Goal: Feedback & Contribution: Leave review/rating

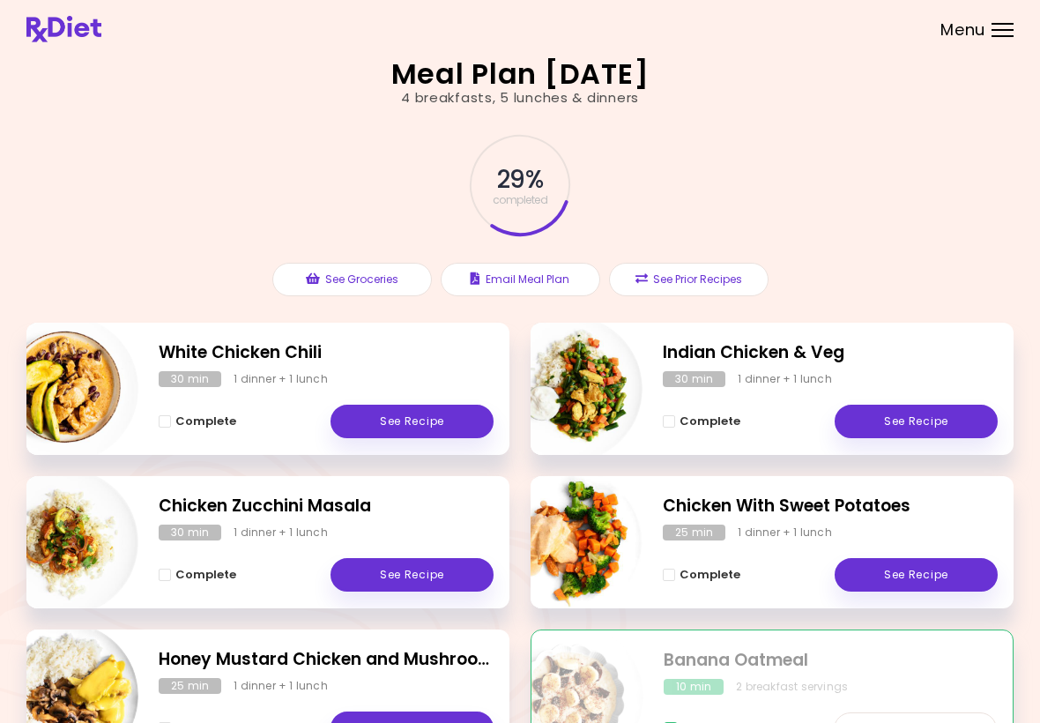
scroll to position [143, 0]
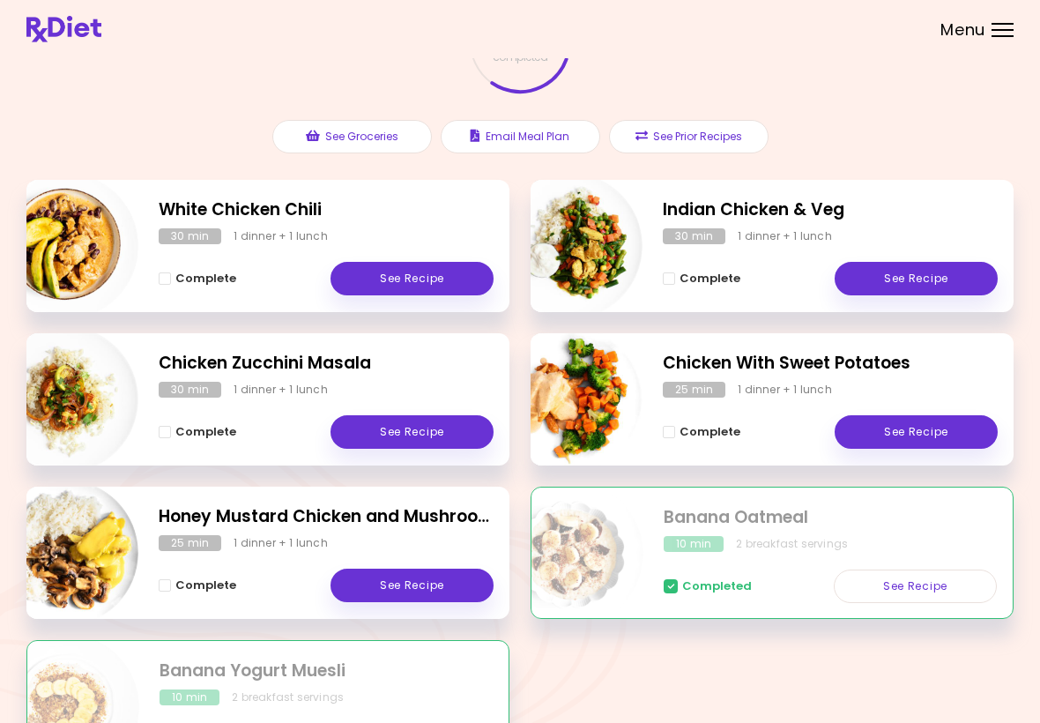
click at [909, 420] on link "See Recipe" at bounding box center [916, 431] width 163 height 33
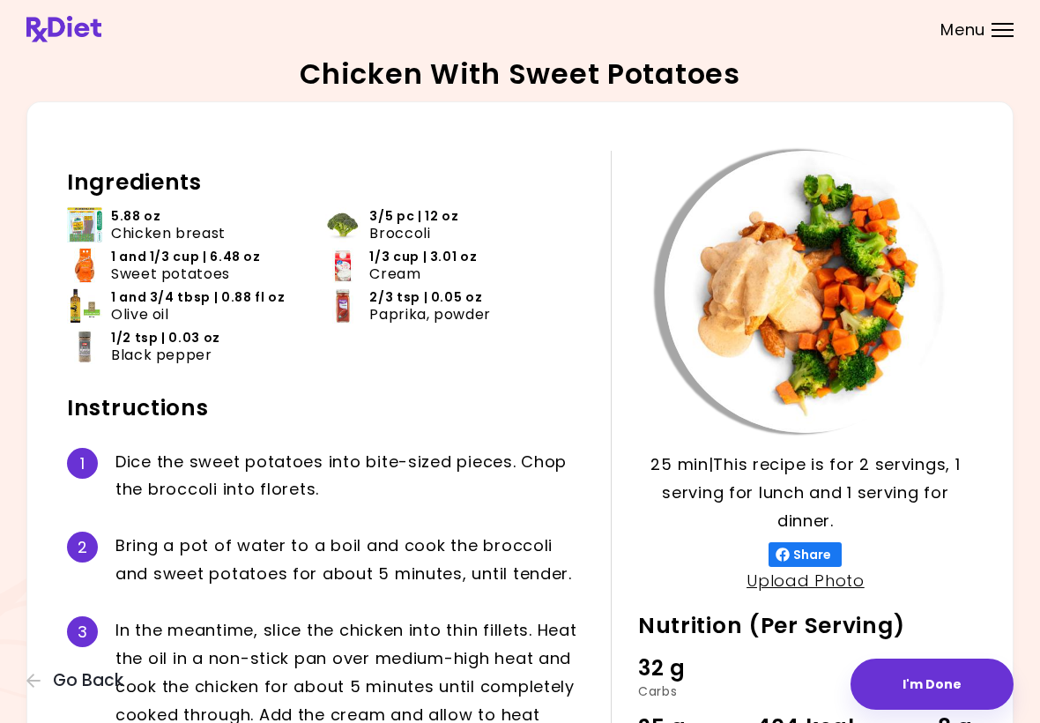
click at [57, 684] on span "Go Back" at bounding box center [88, 680] width 71 height 19
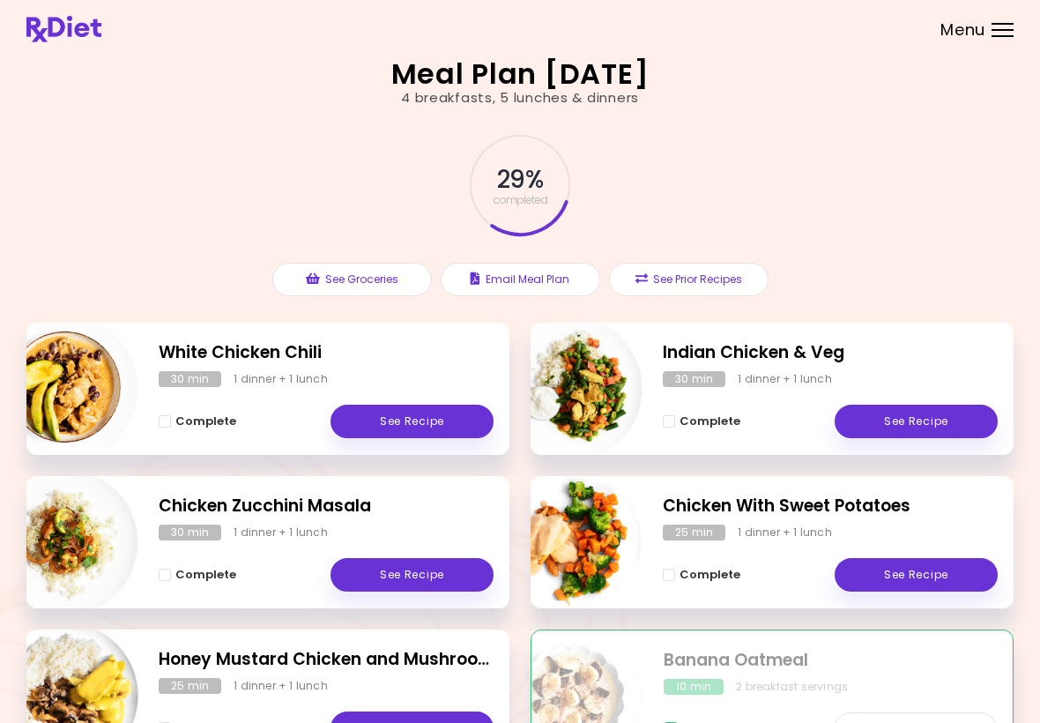
click at [930, 418] on link "See Recipe" at bounding box center [916, 421] width 163 height 33
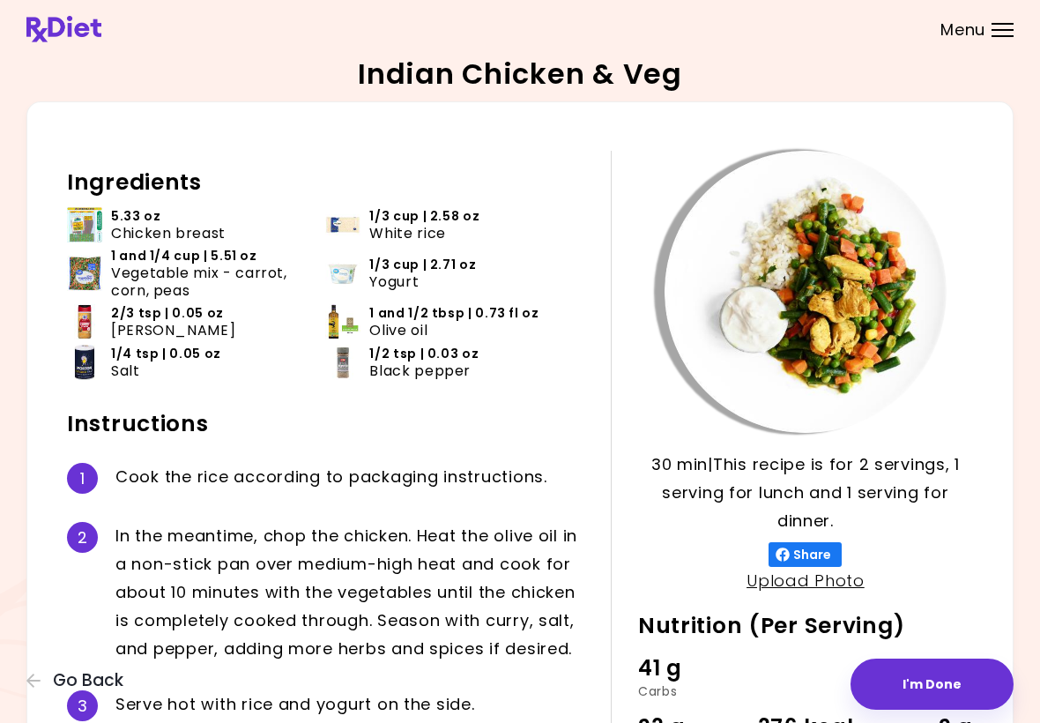
click at [922, 678] on button "I'm Done" at bounding box center [932, 683] width 163 height 51
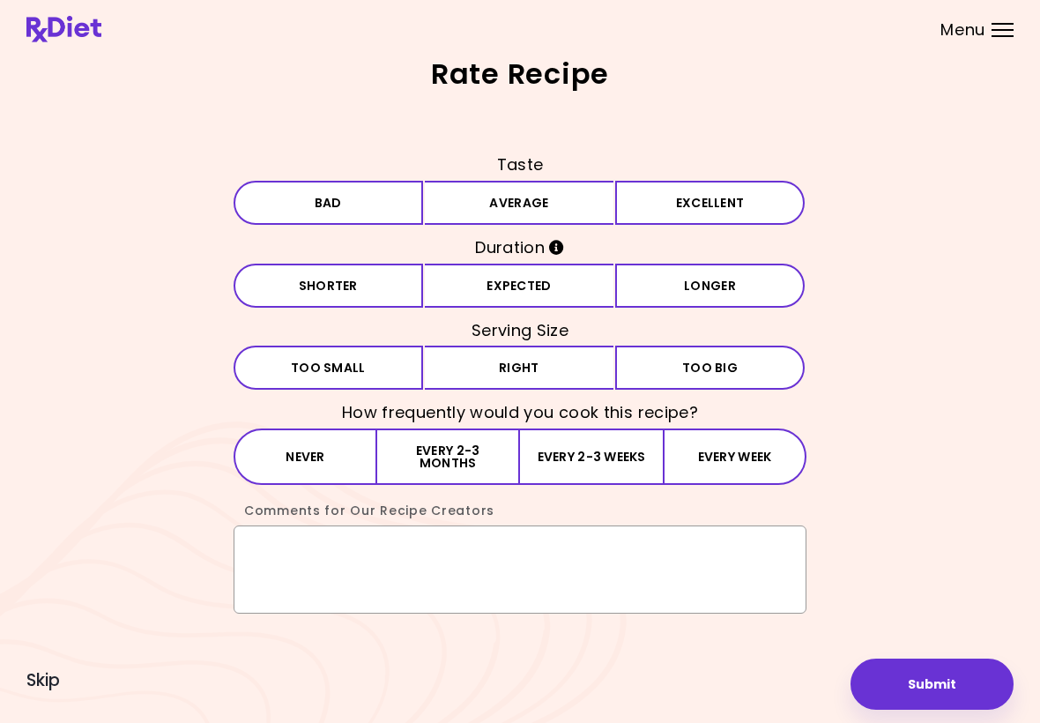
click at [271, 552] on textarea "Comments for Our Recipe Creators" at bounding box center [520, 569] width 573 height 88
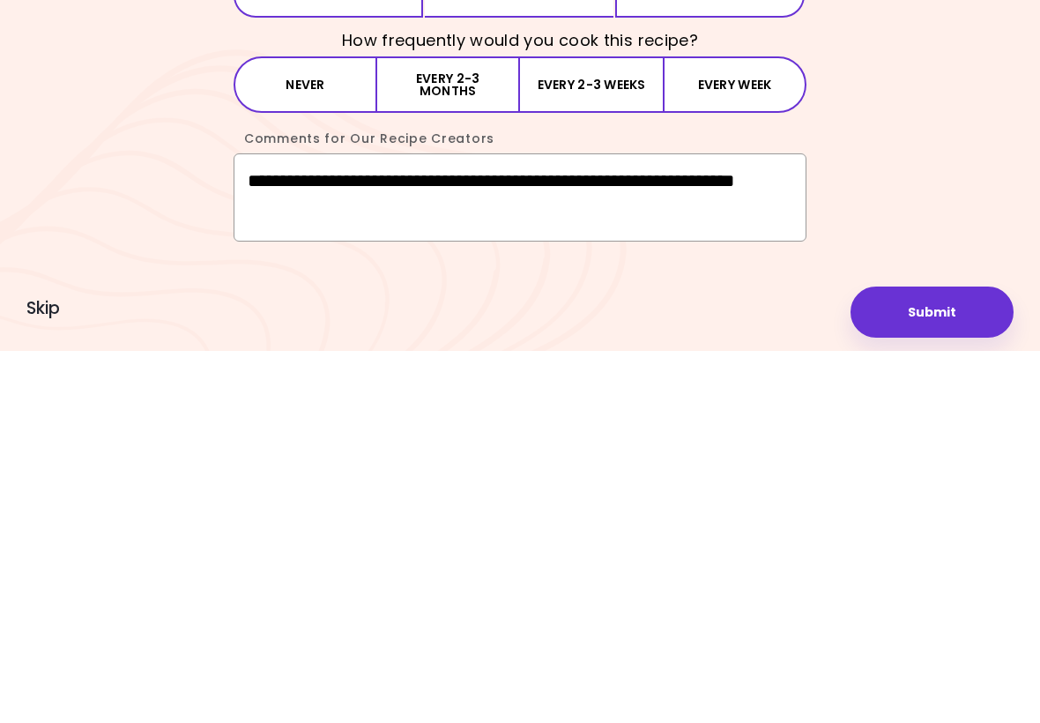
type textarea "**********"
click at [933, 658] on button "Submit" at bounding box center [932, 683] width 163 height 51
